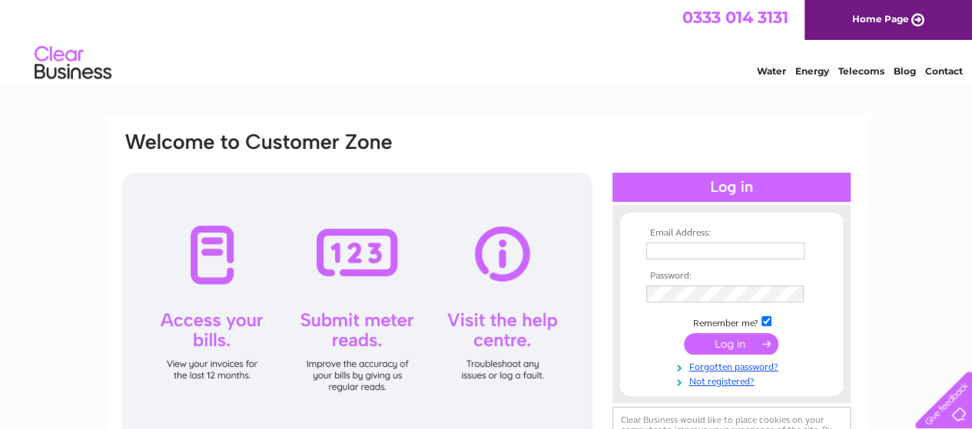
type input "[EMAIL_ADDRESS][DOMAIN_NAME]"
click at [729, 341] on input "submit" at bounding box center [731, 344] width 94 height 22
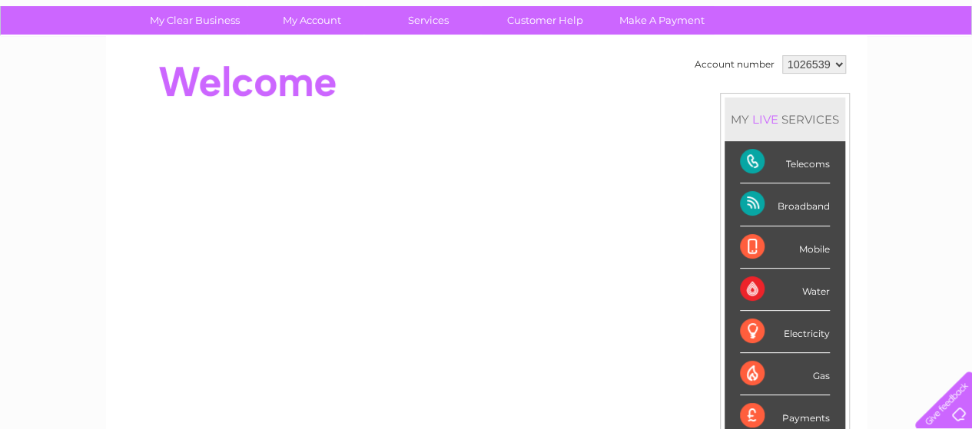
scroll to position [123, 0]
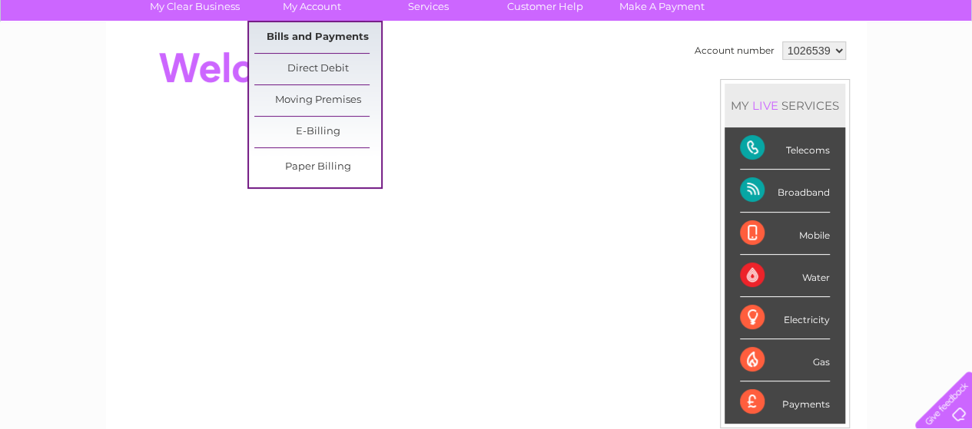
click at [324, 35] on link "Bills and Payments" at bounding box center [317, 37] width 127 height 31
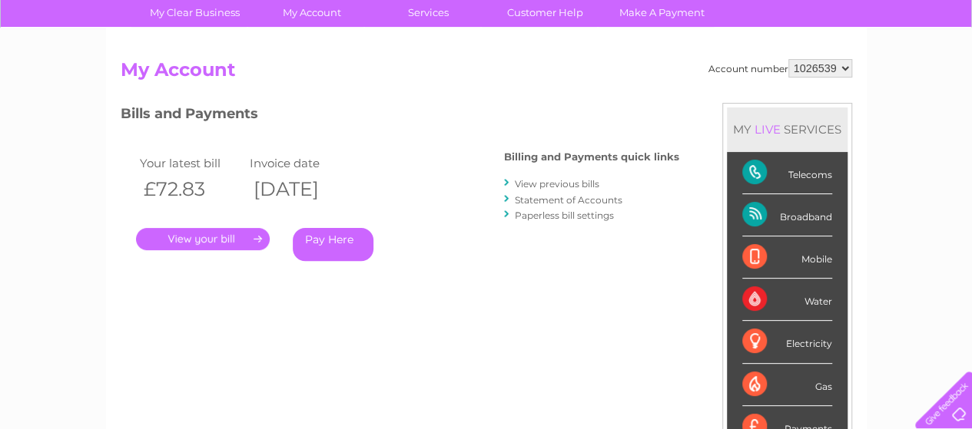
scroll to position [123, 0]
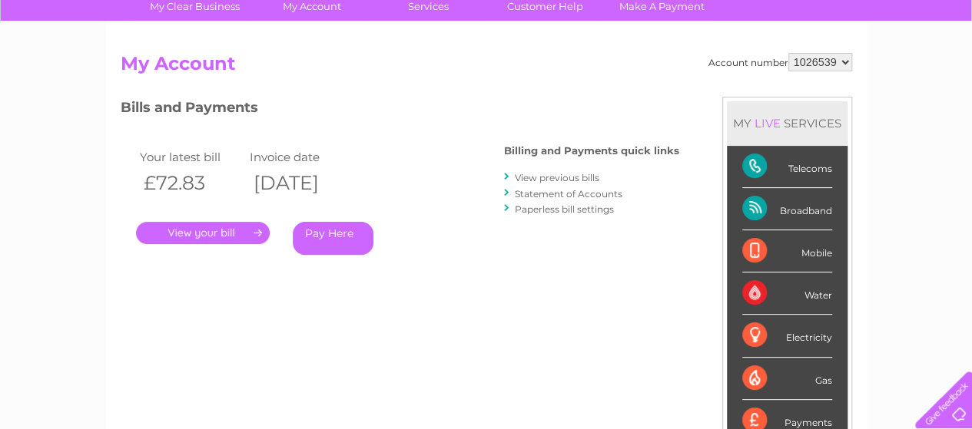
click at [548, 181] on link "View previous bills" at bounding box center [557, 178] width 84 height 12
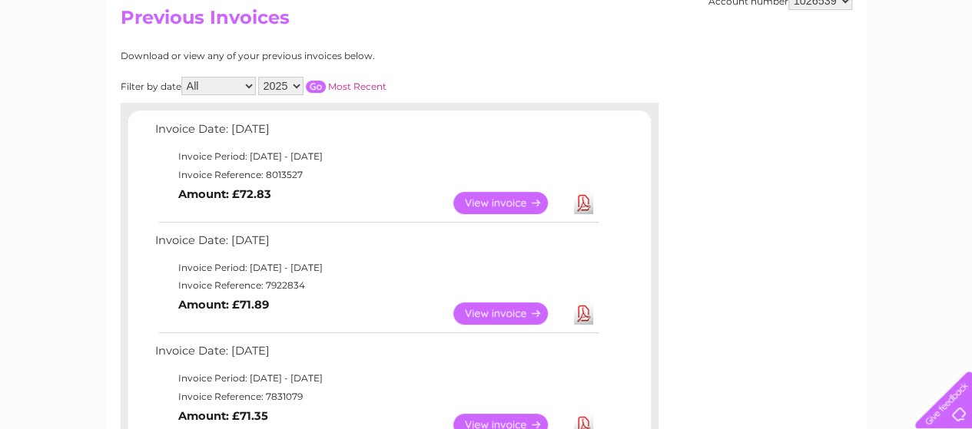
scroll to position [184, 0]
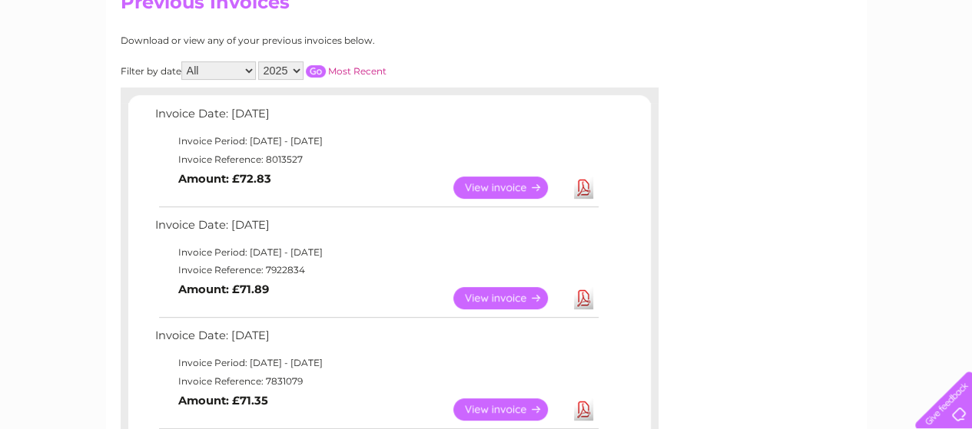
click at [506, 292] on link "View" at bounding box center [509, 298] width 113 height 22
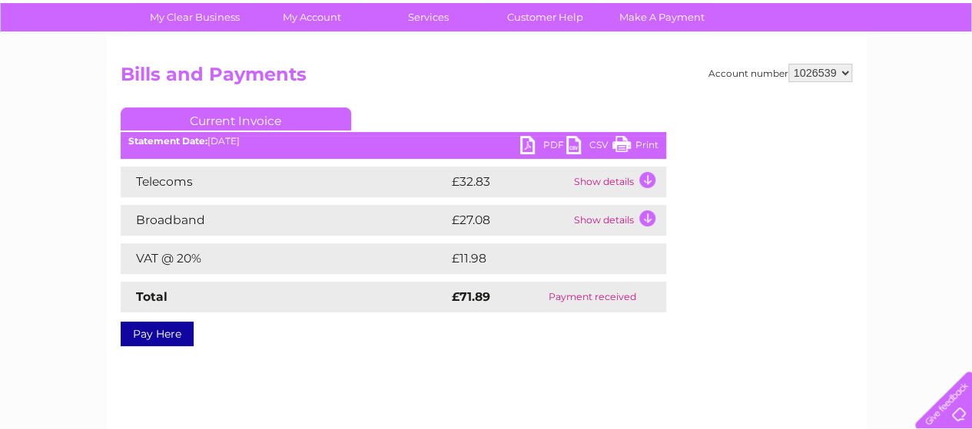
scroll to position [123, 0]
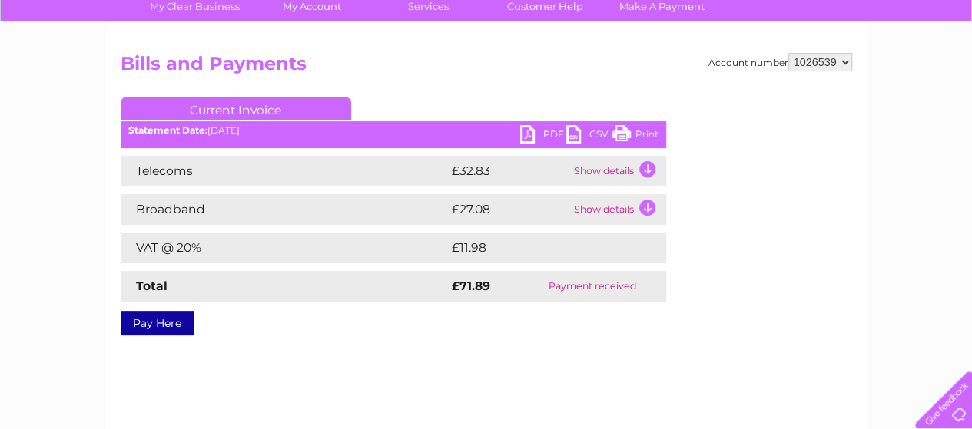
click at [544, 130] on link "PDF" at bounding box center [543, 136] width 46 height 22
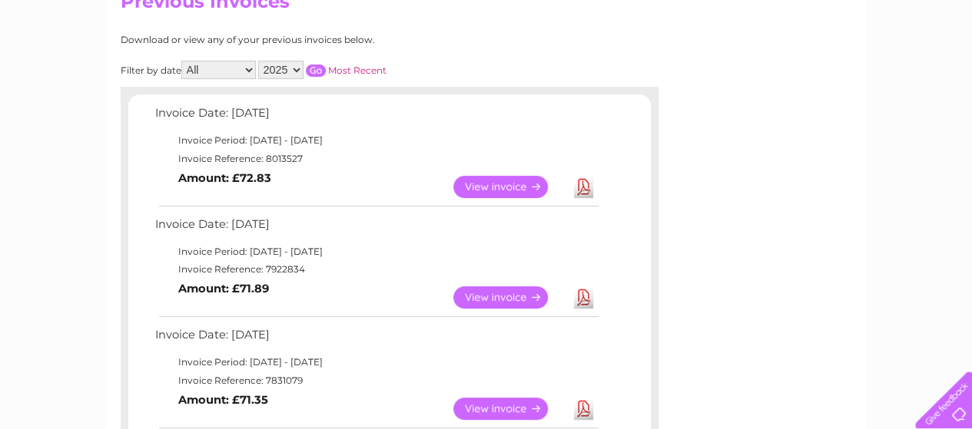
click at [502, 402] on link "View" at bounding box center [509, 409] width 113 height 22
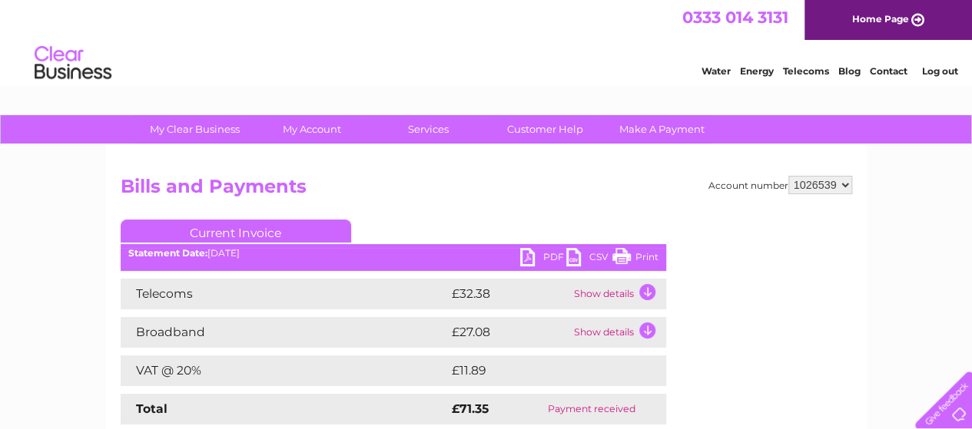
click at [526, 250] on link "PDF" at bounding box center [543, 259] width 46 height 22
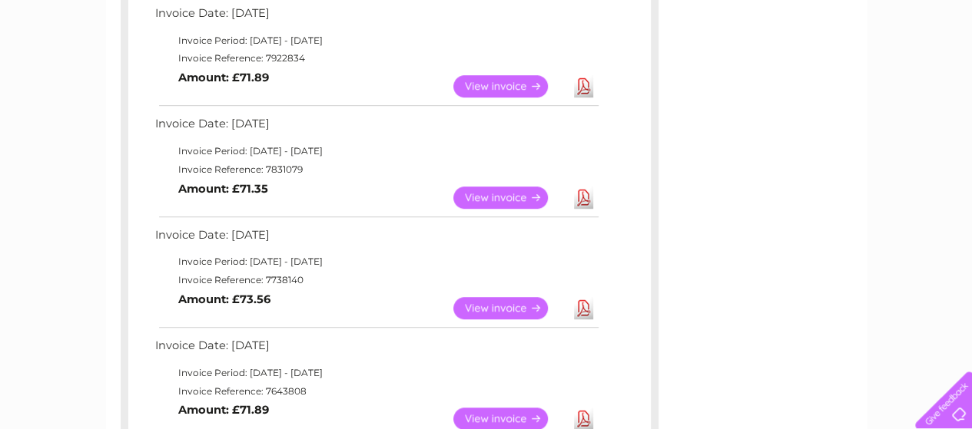
scroll to position [432, 0]
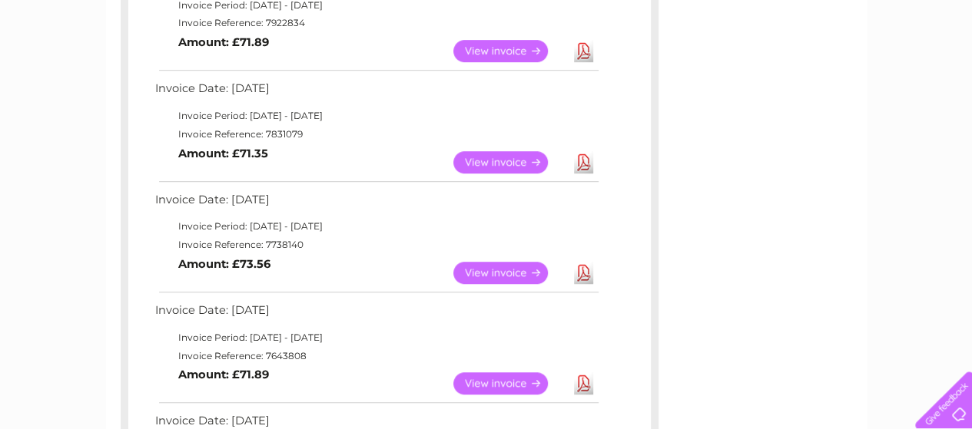
click at [484, 266] on link "View" at bounding box center [509, 273] width 113 height 22
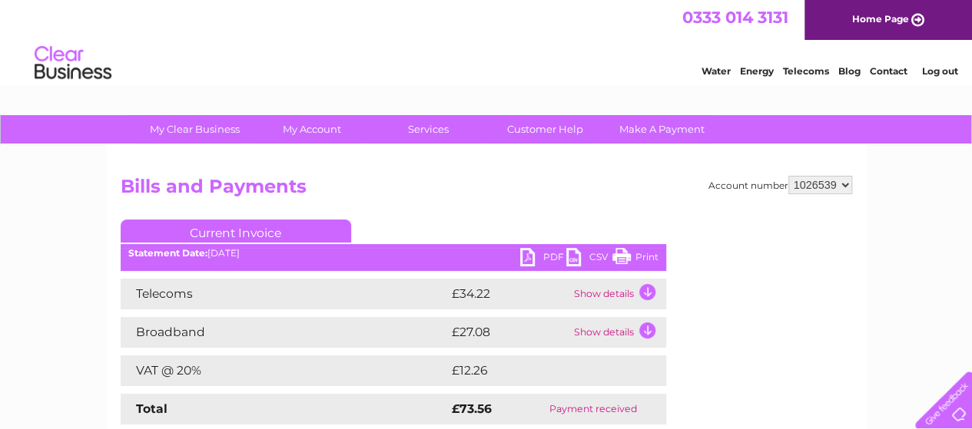
click at [530, 253] on link "PDF" at bounding box center [543, 259] width 46 height 22
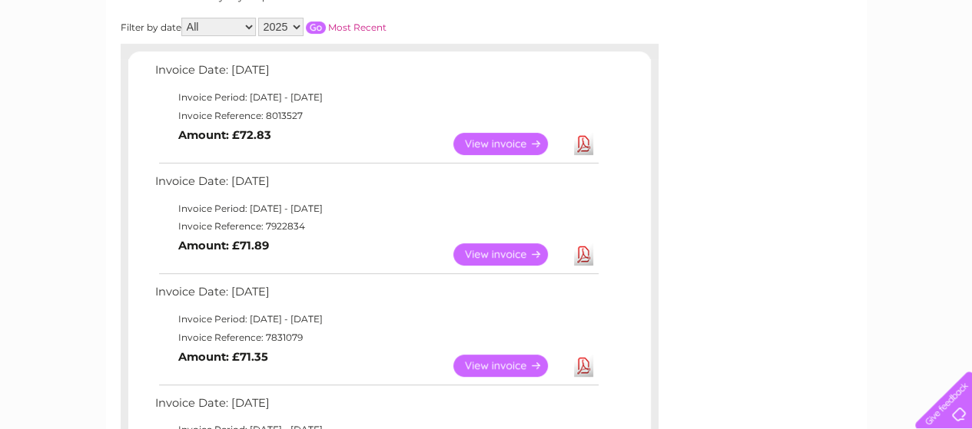
scroll to position [214, 0]
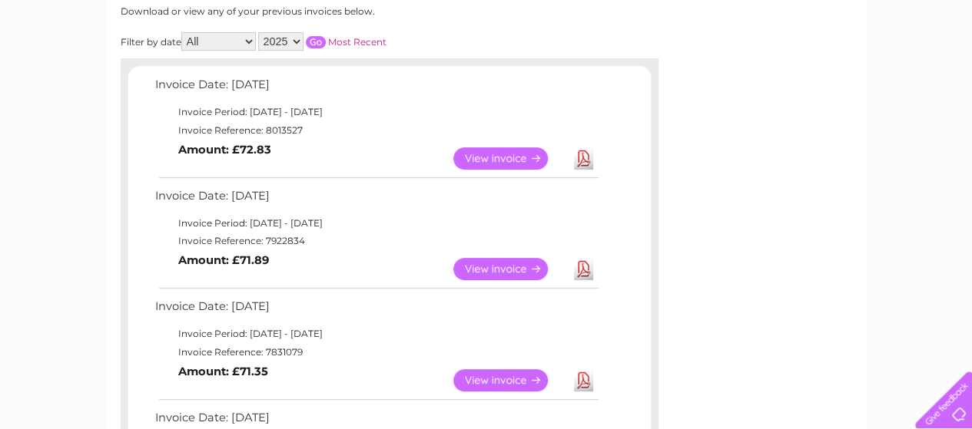
click at [505, 157] on link "View" at bounding box center [509, 158] width 113 height 22
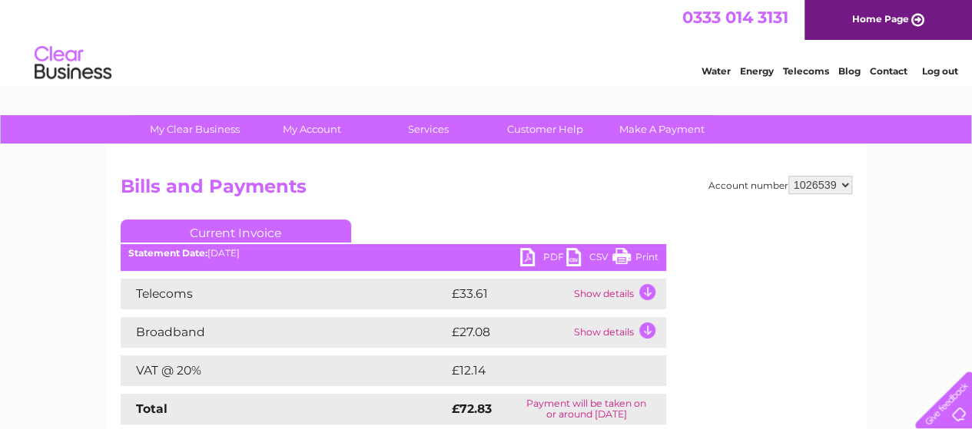
click at [532, 253] on link "PDF" at bounding box center [543, 259] width 46 height 22
